Goal: Transaction & Acquisition: Subscribe to service/newsletter

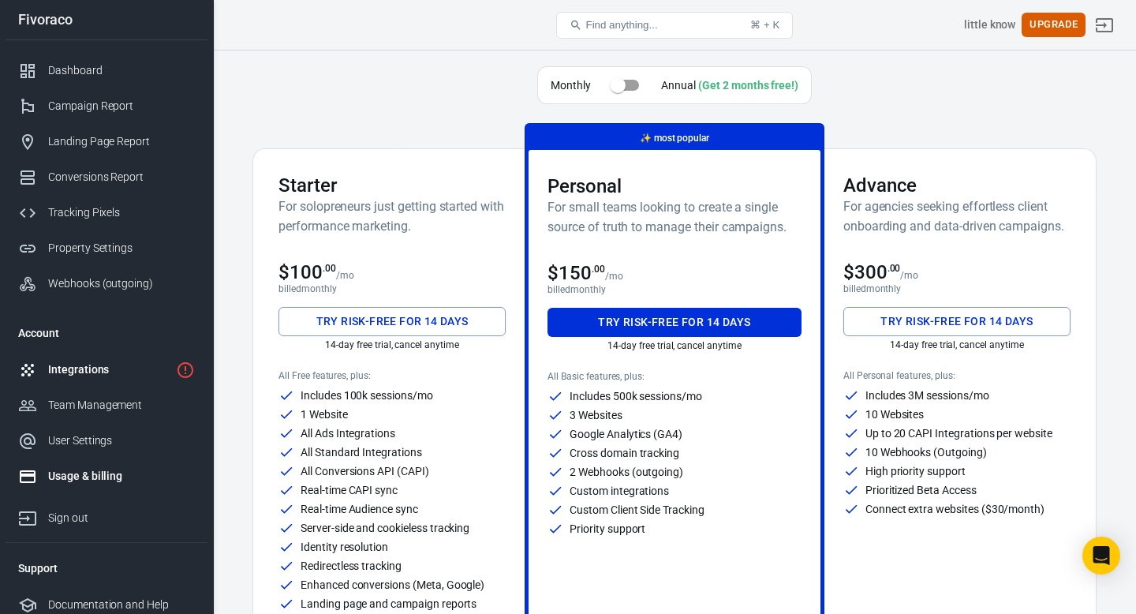
click at [103, 356] on link "Integrations" at bounding box center [107, 370] width 202 height 36
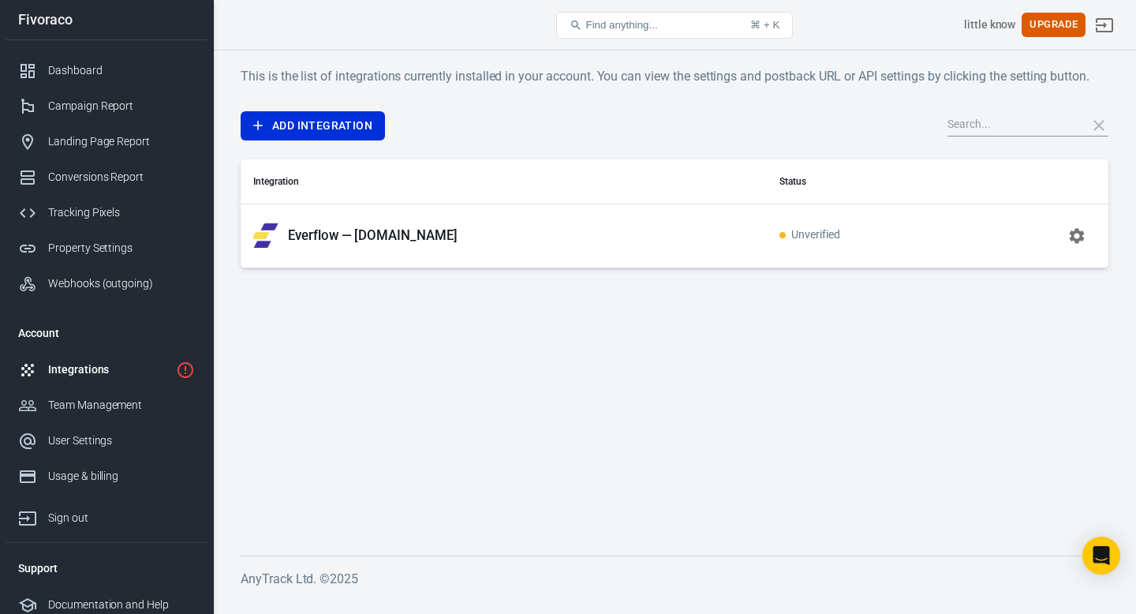
click at [556, 252] on td "Everflow — [DOMAIN_NAME]" at bounding box center [504, 236] width 526 height 64
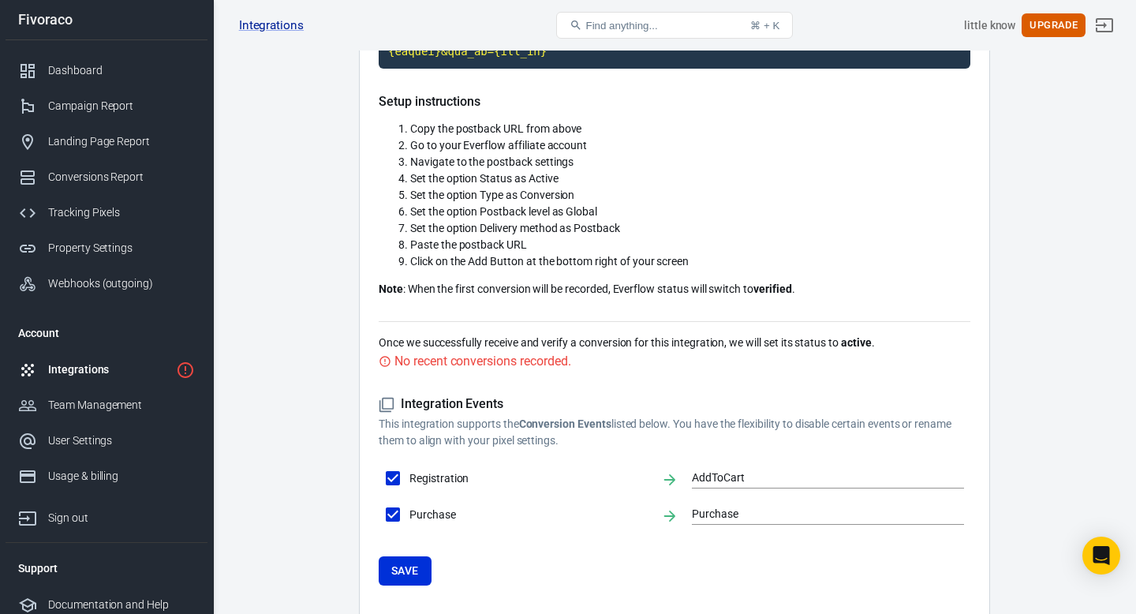
scroll to position [589, 0]
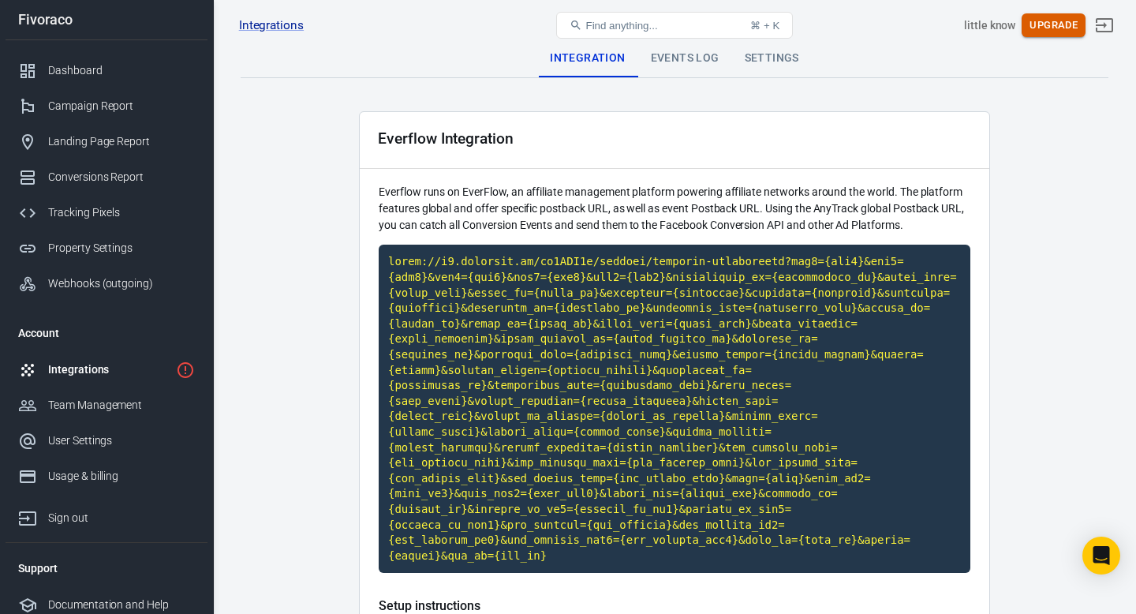
click at [1061, 28] on button "Upgrade" at bounding box center [1054, 25] width 64 height 24
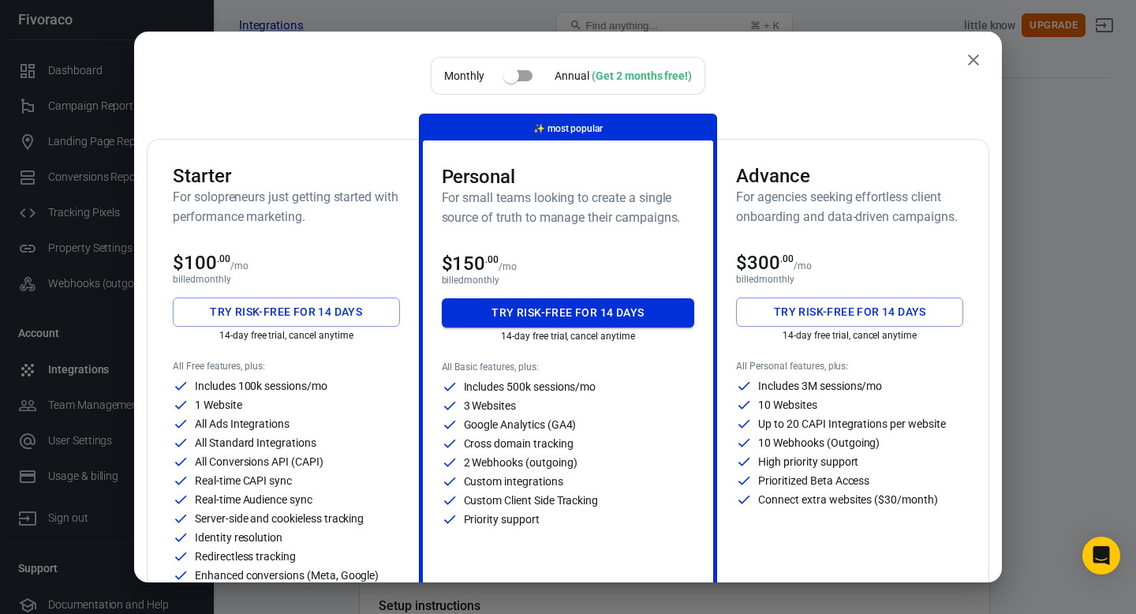
click at [548, 306] on button "Try risk-free for 14 days" at bounding box center [568, 312] width 253 height 29
